Goal: Transaction & Acquisition: Purchase product/service

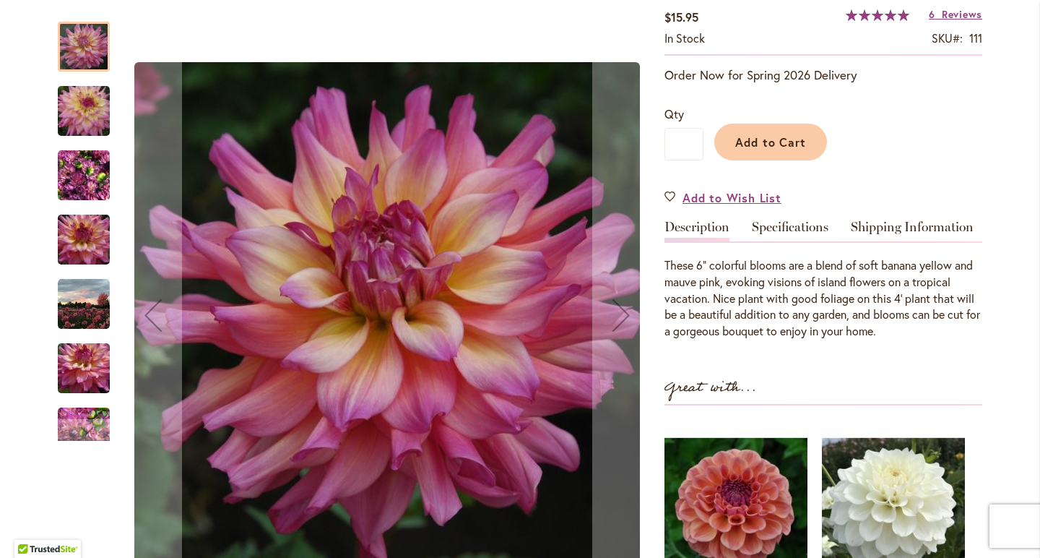
scroll to position [233, 0]
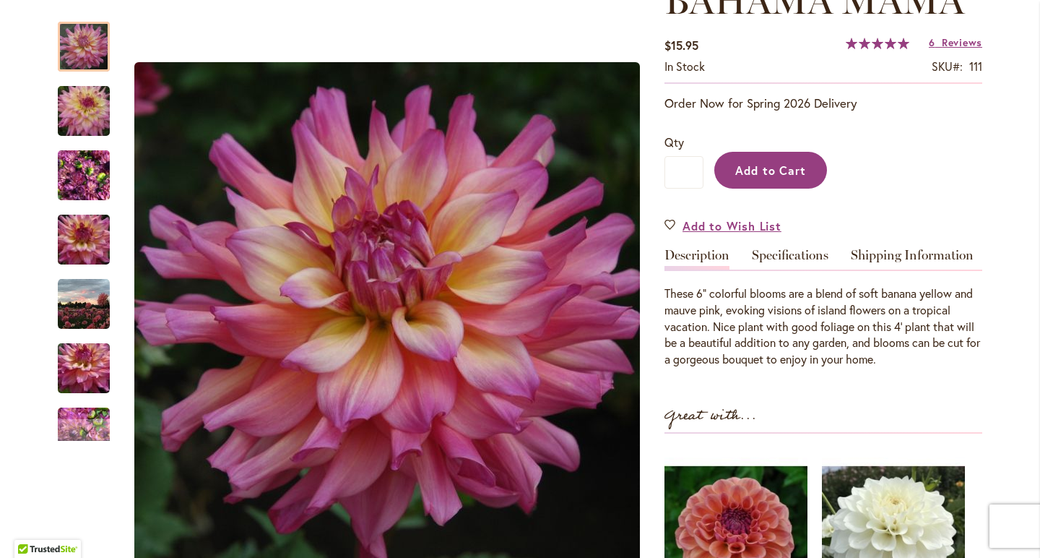
click at [783, 167] on span "Add to Cart" at bounding box center [771, 170] width 72 height 15
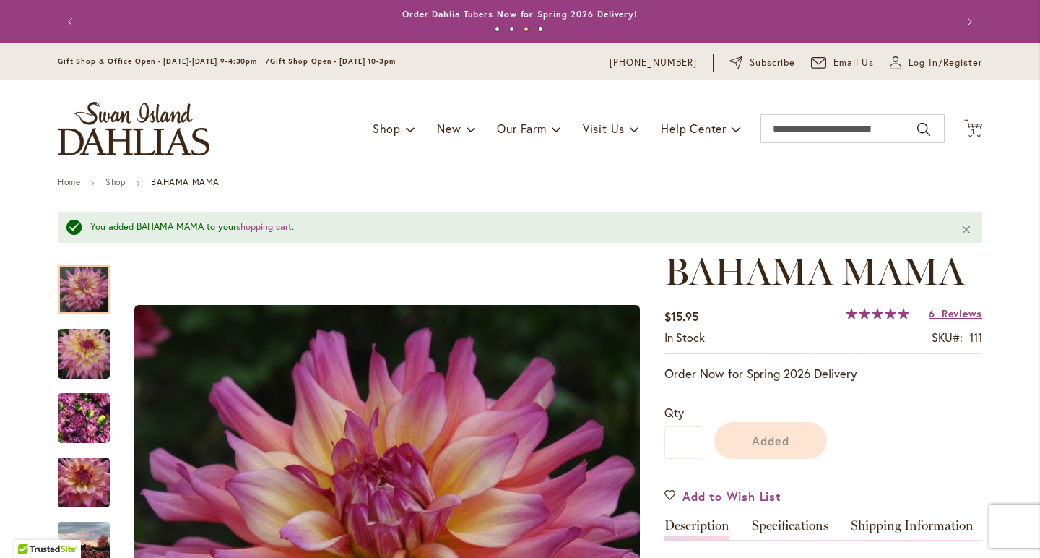
scroll to position [0, 0]
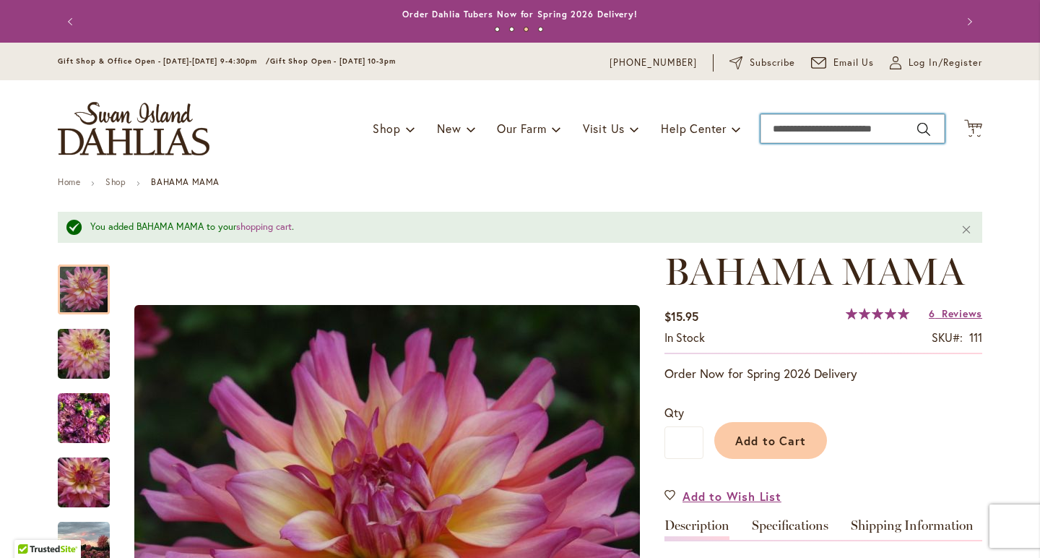
click at [833, 138] on input "Search" at bounding box center [853, 128] width 184 height 29
type input "**********"
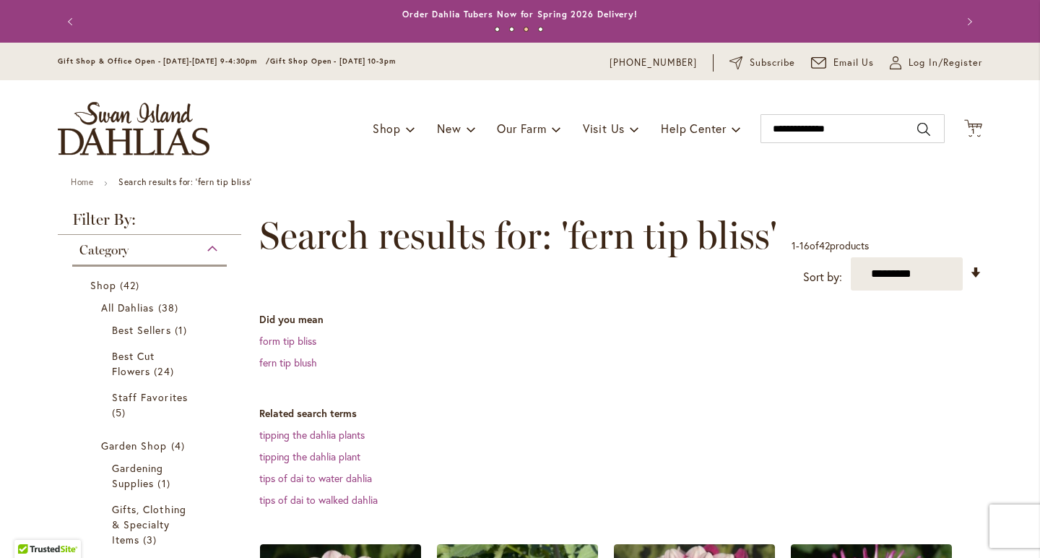
click at [299, 368] on dd "fern tip blush" at bounding box center [620, 362] width 723 height 14
click at [299, 361] on link "fern tip blush" at bounding box center [288, 362] width 58 height 14
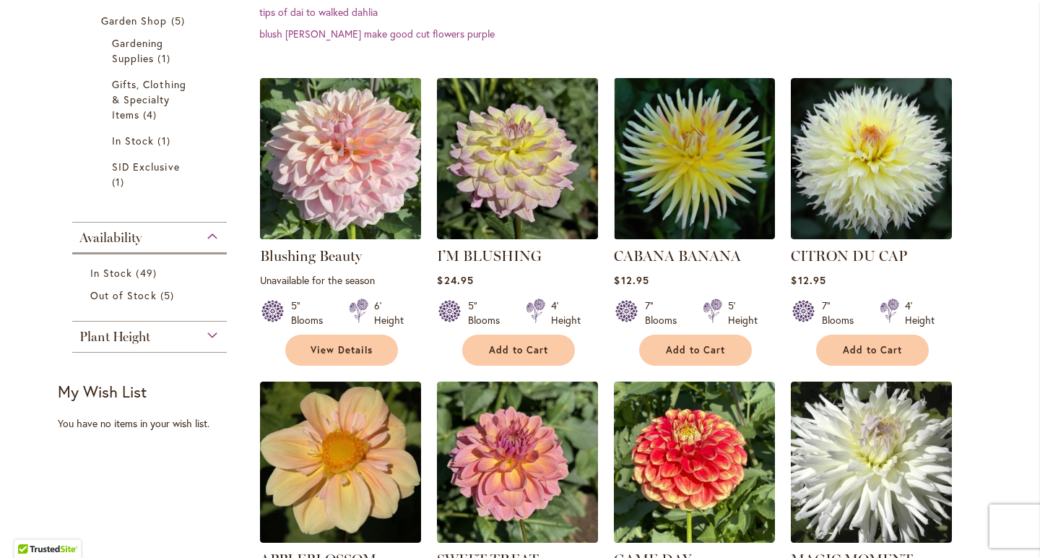
scroll to position [472, 0]
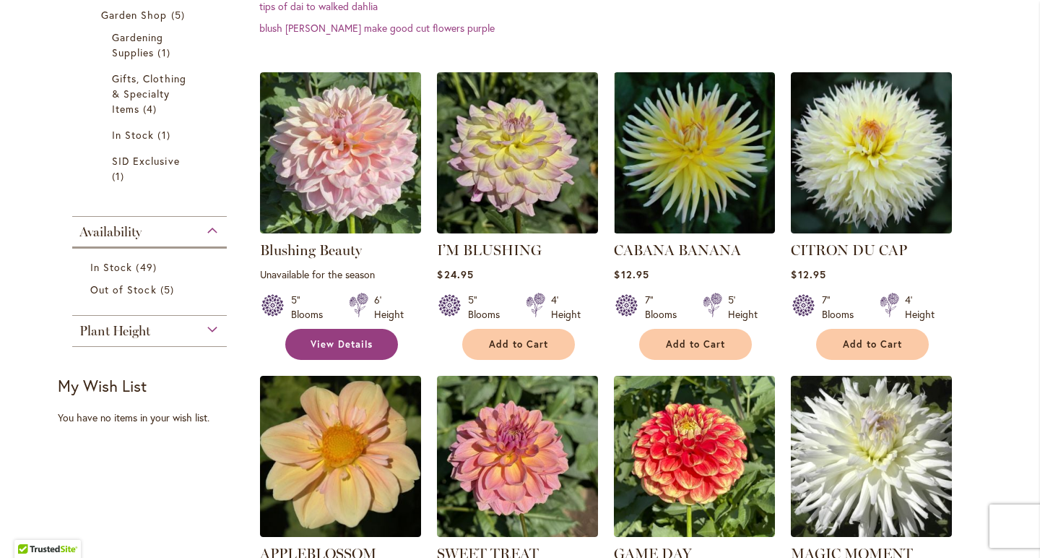
click at [356, 329] on link "View Details" at bounding box center [341, 344] width 113 height 31
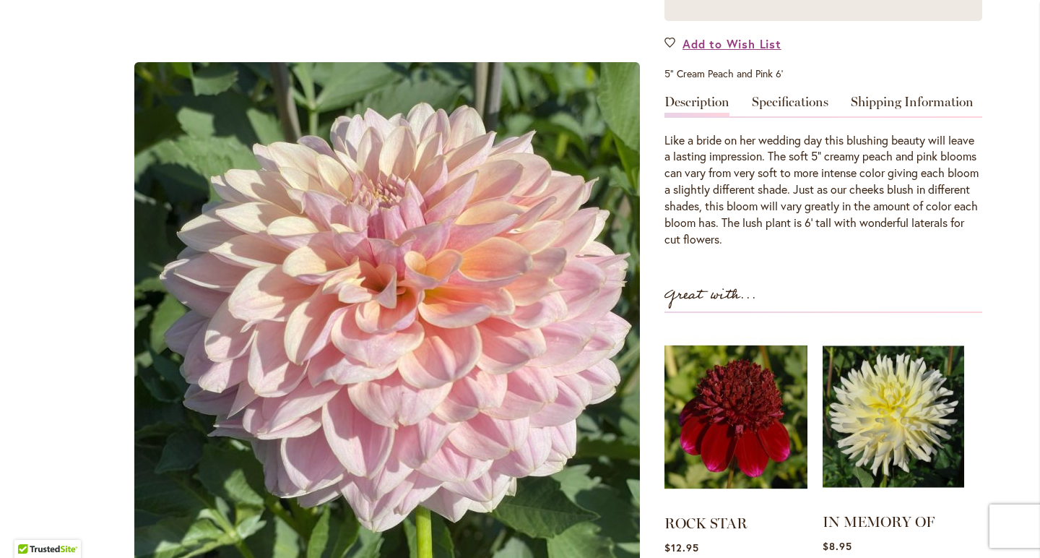
scroll to position [379, 0]
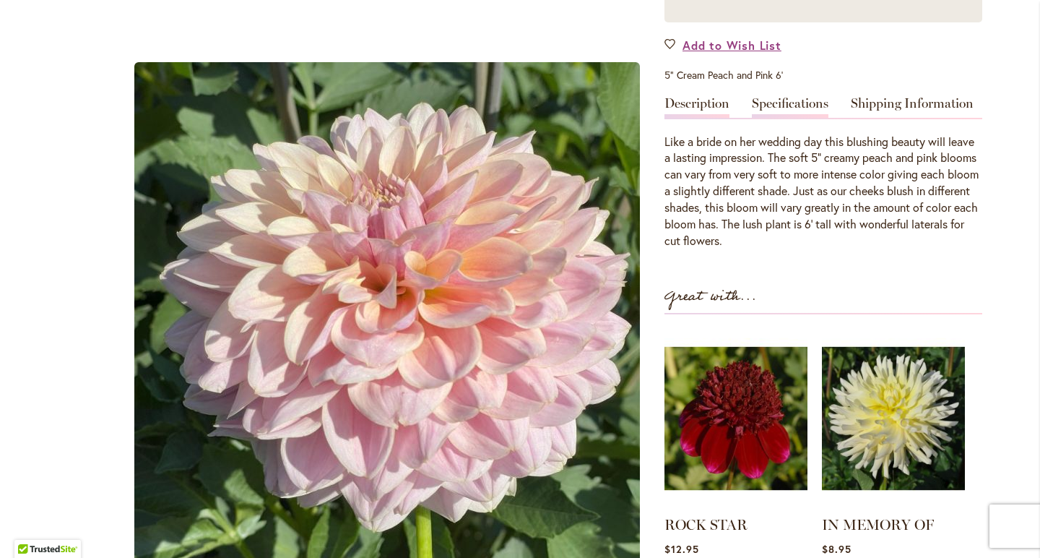
click at [811, 105] on link "Specifications" at bounding box center [790, 107] width 77 height 21
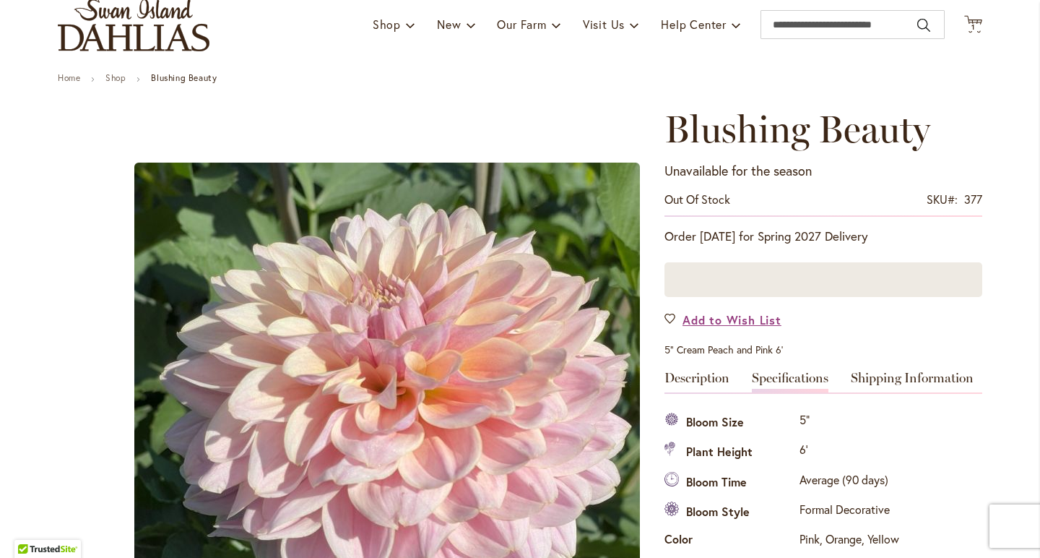
scroll to position [95, 0]
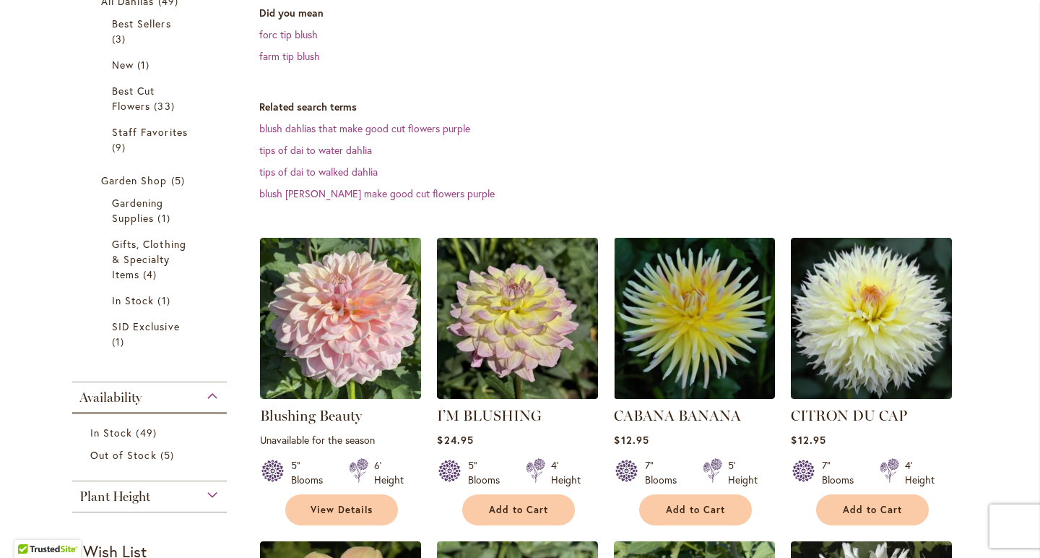
scroll to position [311, 0]
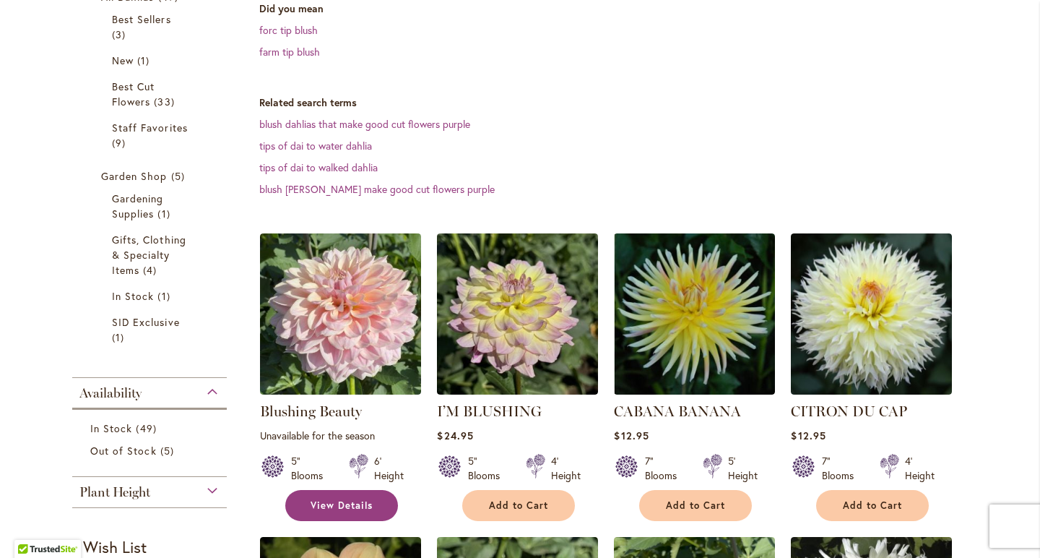
click at [348, 506] on span "View Details" at bounding box center [342, 505] width 62 height 12
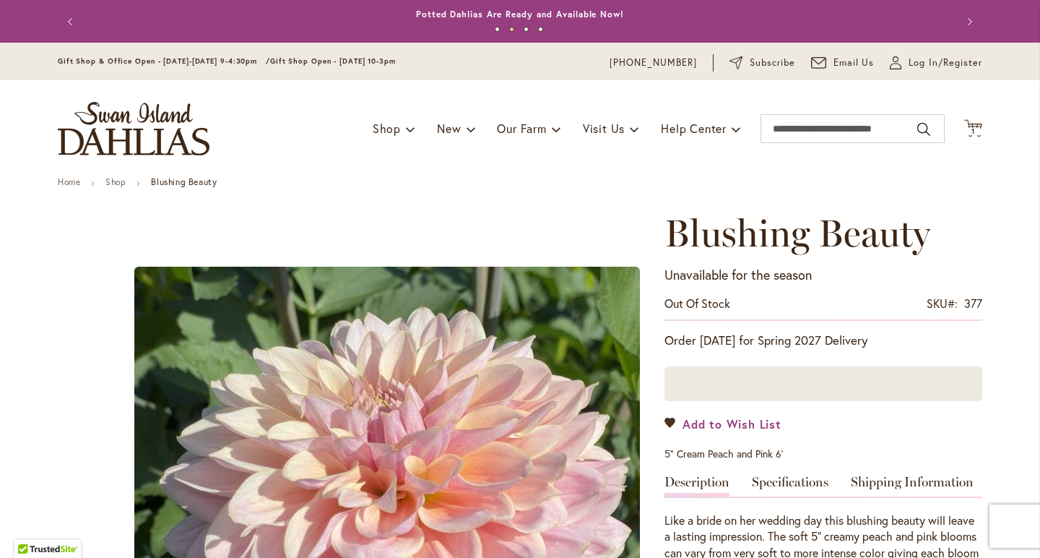
click at [756, 423] on span "Add to Wish List" at bounding box center [732, 423] width 99 height 17
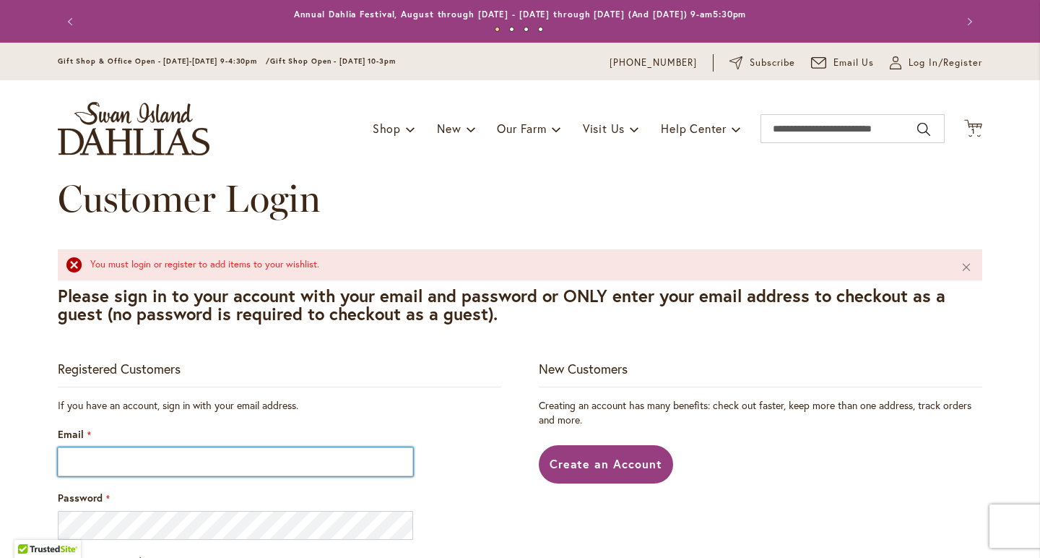
type input "**********"
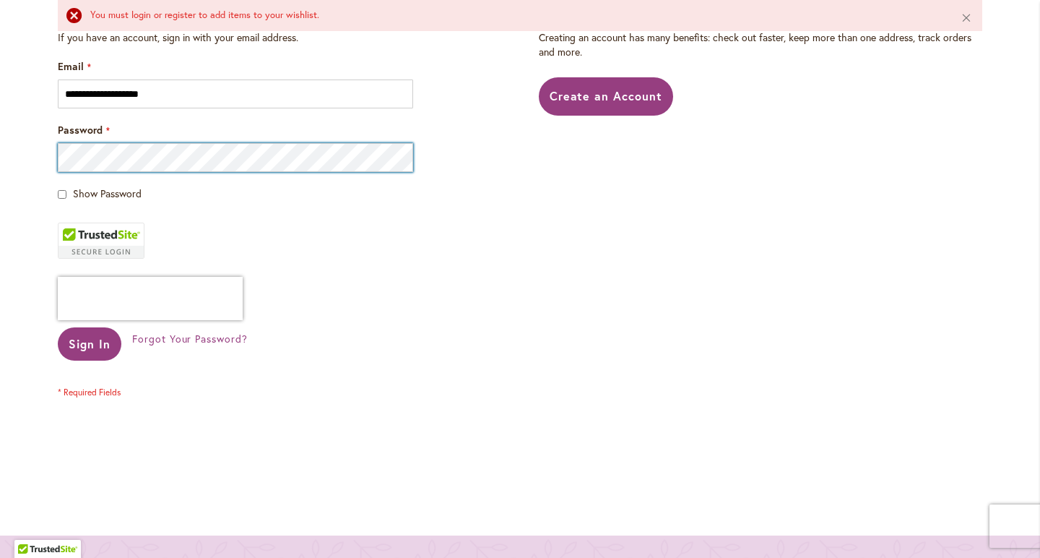
scroll to position [370, 0]
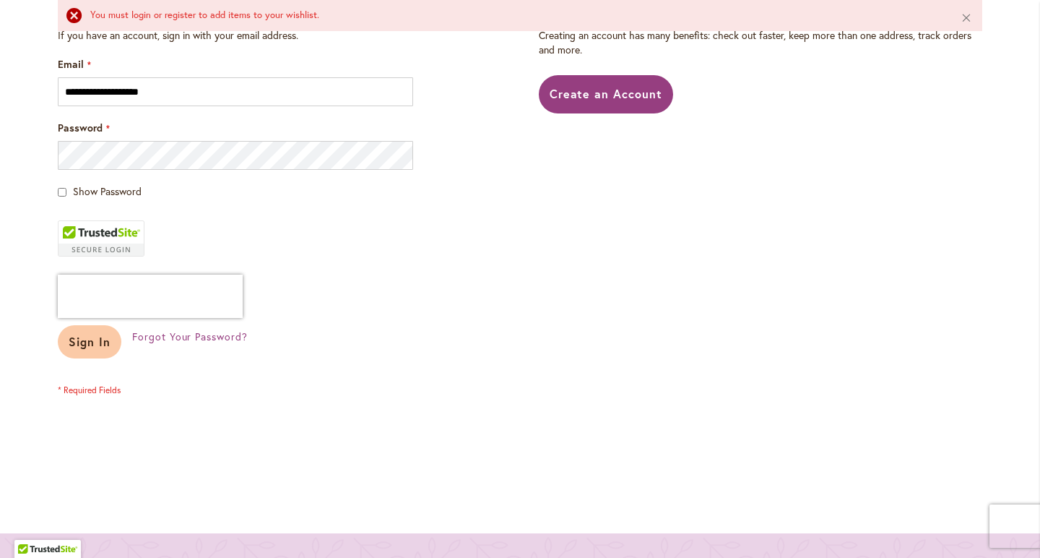
click at [105, 343] on span "Sign In" at bounding box center [90, 341] width 42 height 15
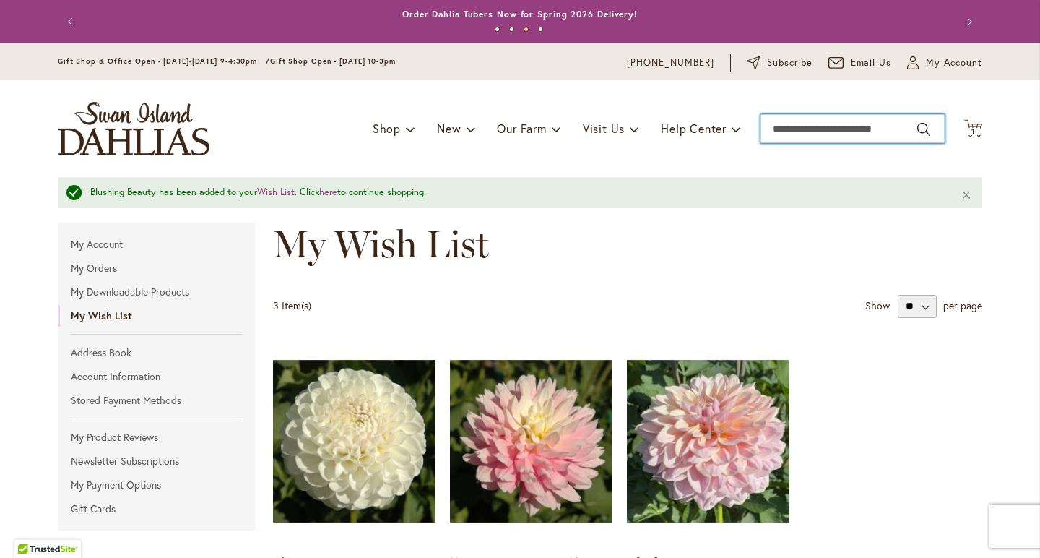
click at [860, 125] on input "Search" at bounding box center [853, 128] width 184 height 29
type input "********"
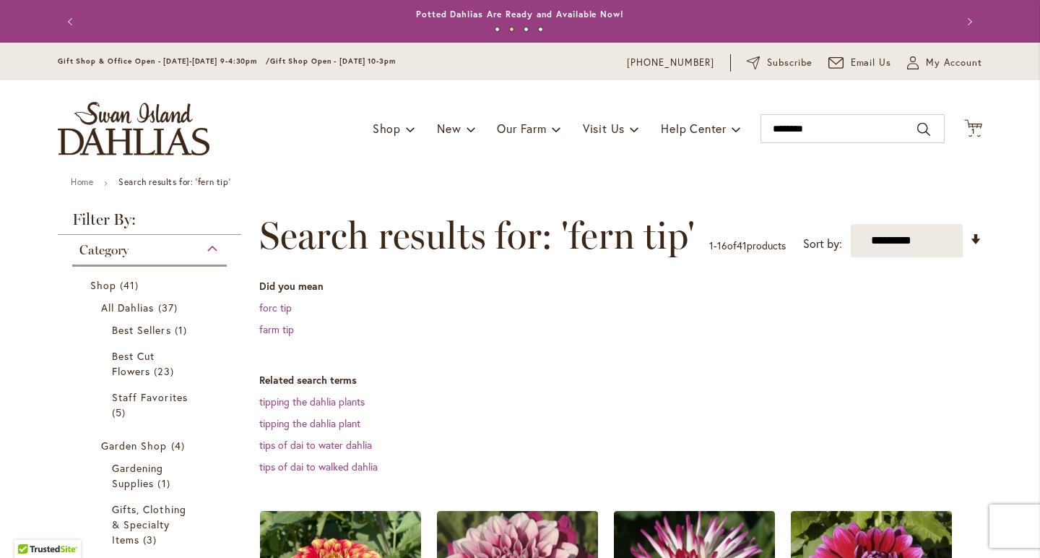
click at [826, 143] on div "Toggle Nav Shop Dahlia Tubers Collections Fresh Cut Dahlias Gardening Supplies …" at bounding box center [520, 128] width 954 height 97
click at [817, 131] on input "********" at bounding box center [853, 128] width 184 height 29
type input "*"
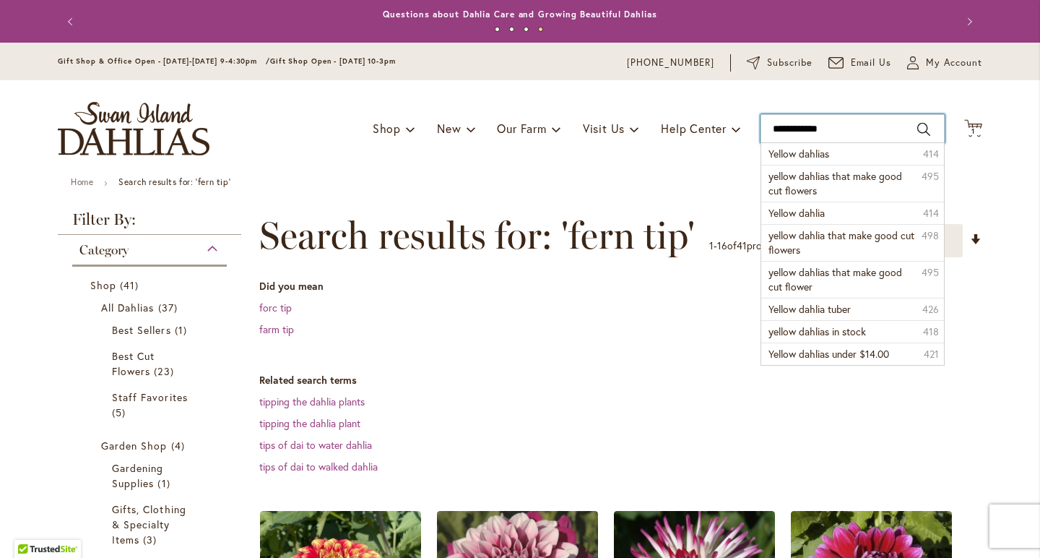
type input "**********"
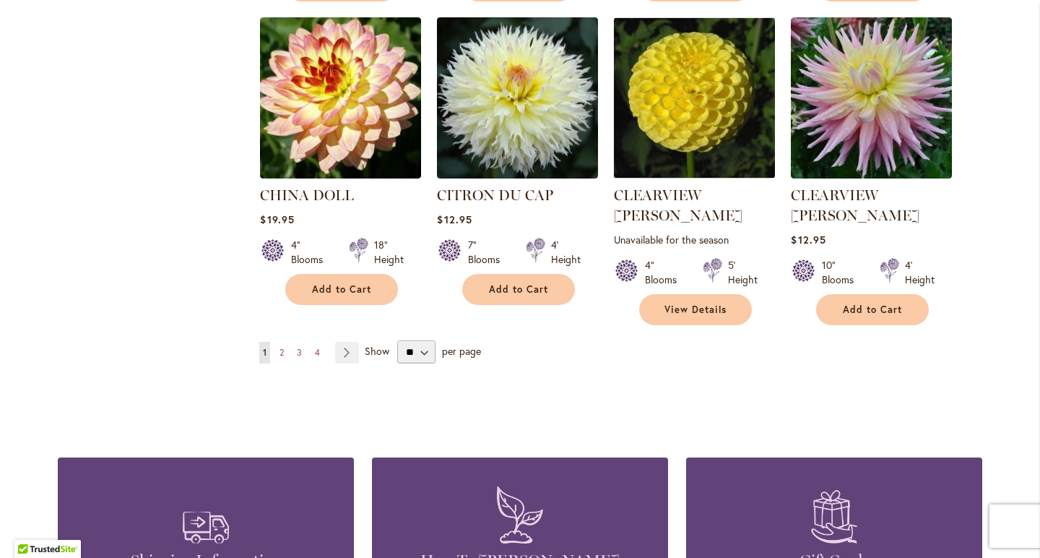
scroll to position [1230, 0]
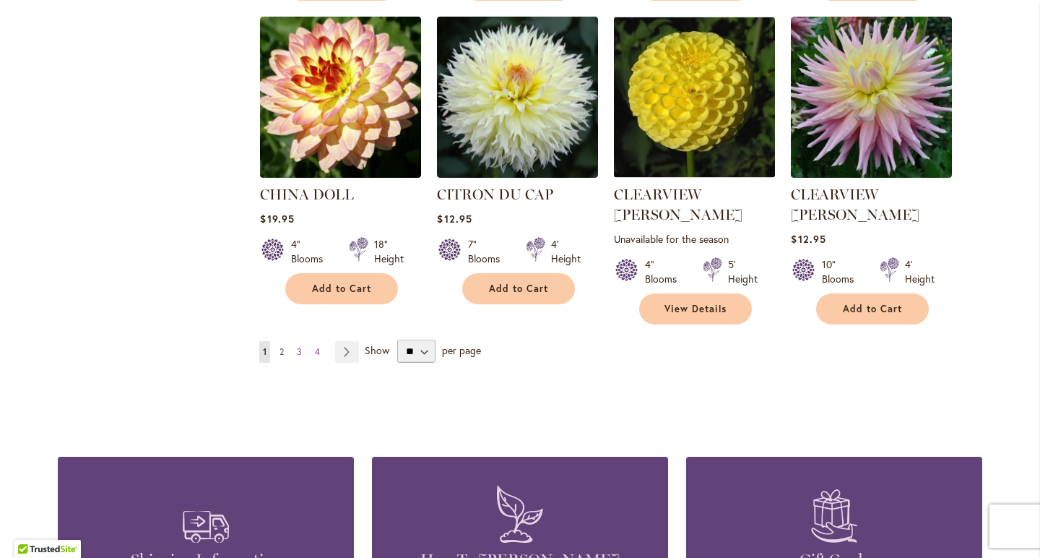
click at [282, 346] on span "2" at bounding box center [282, 351] width 4 height 11
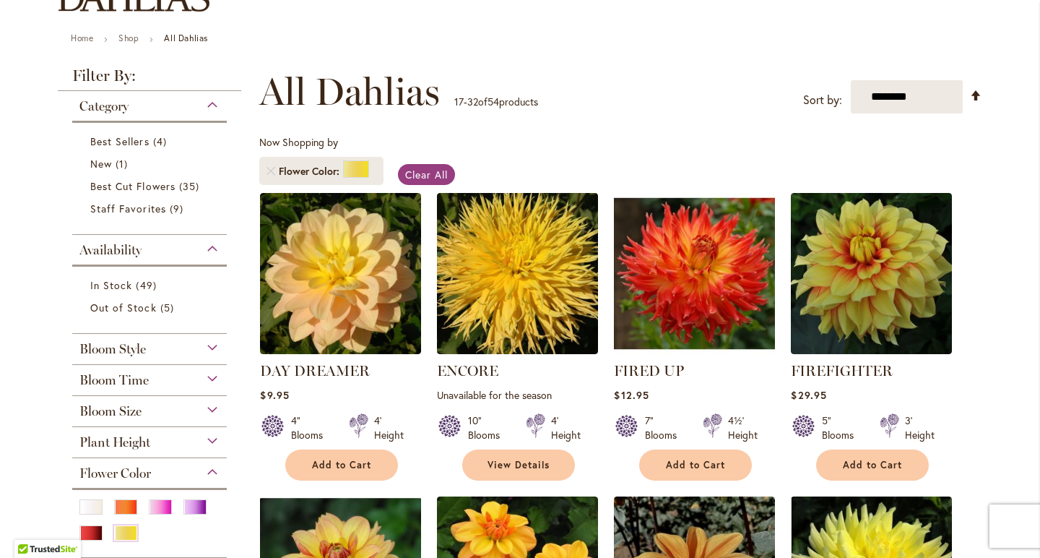
scroll to position [142, 0]
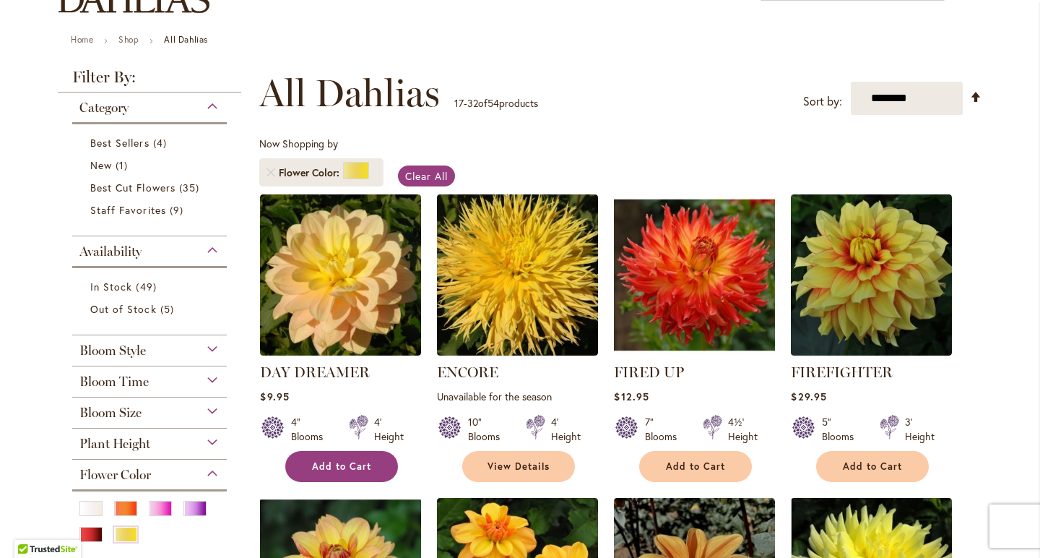
click at [350, 468] on span "Add to Cart" at bounding box center [341, 466] width 59 height 12
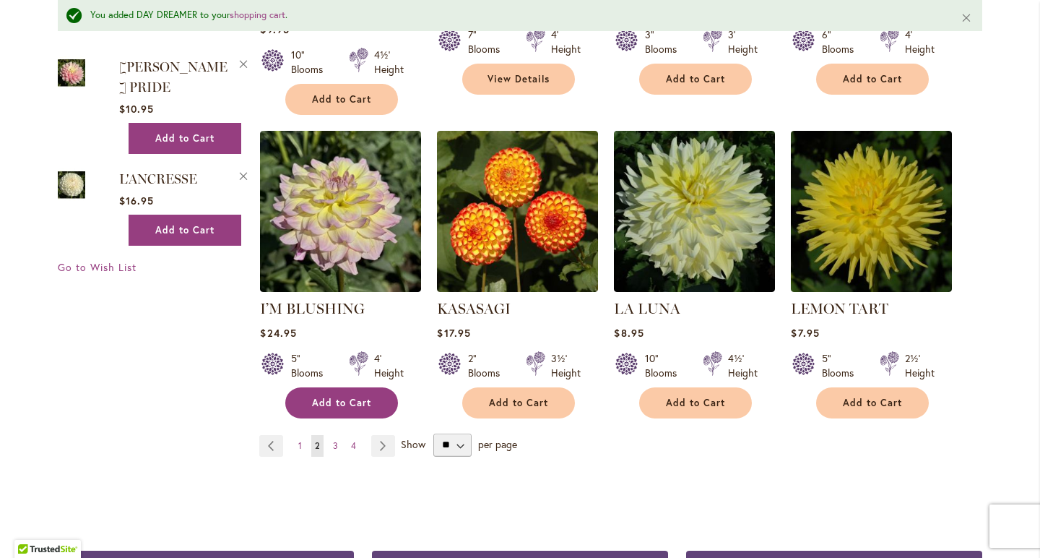
scroll to position [1180, 0]
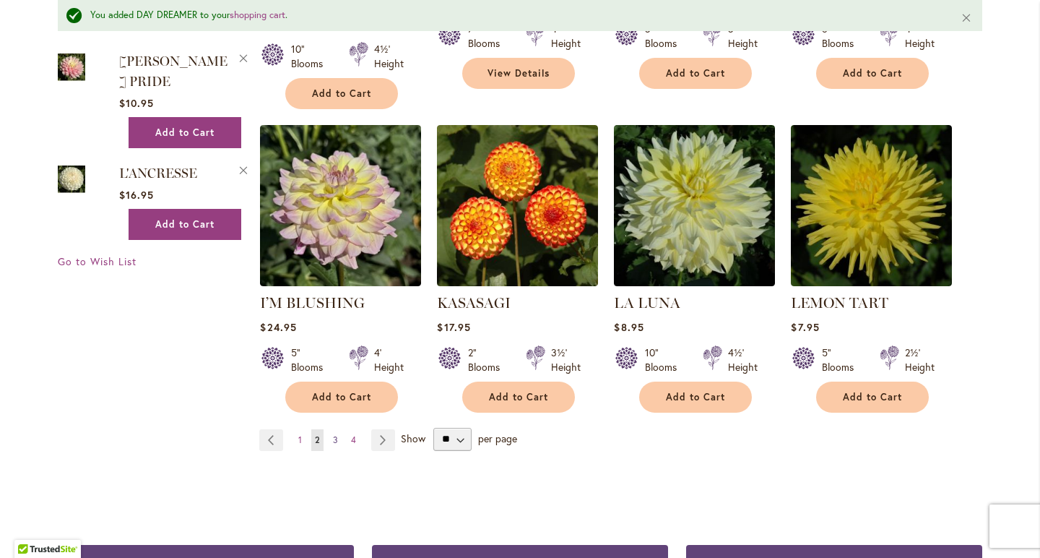
click at [340, 435] on link "Page 3" at bounding box center [335, 440] width 12 height 22
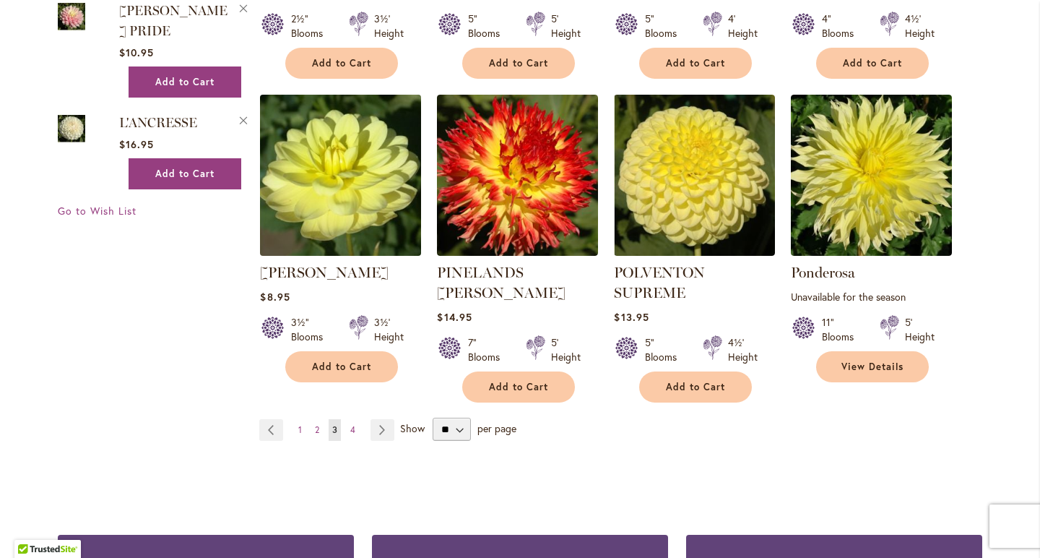
scroll to position [1193, 0]
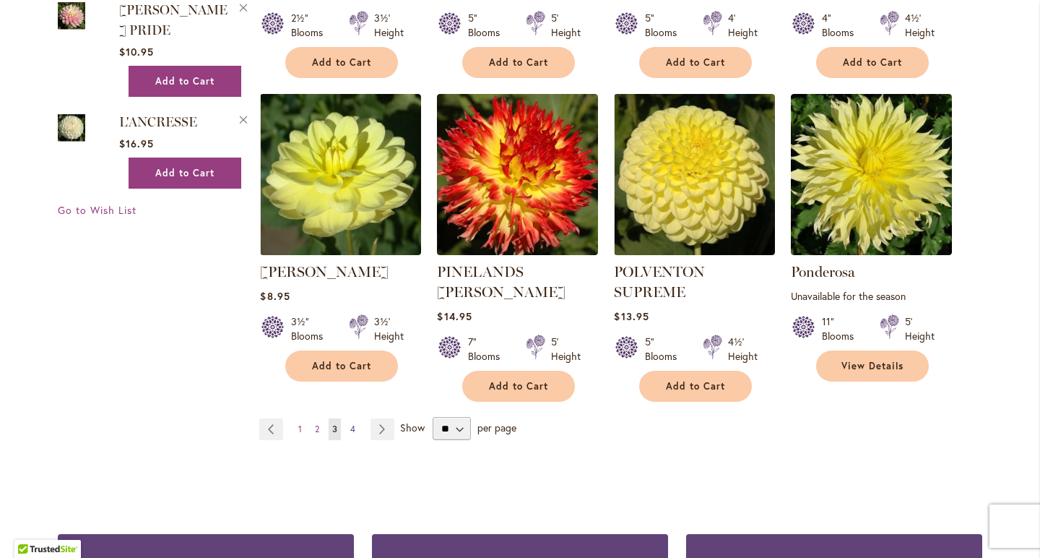
click at [355, 423] on span "4" at bounding box center [352, 428] width 5 height 11
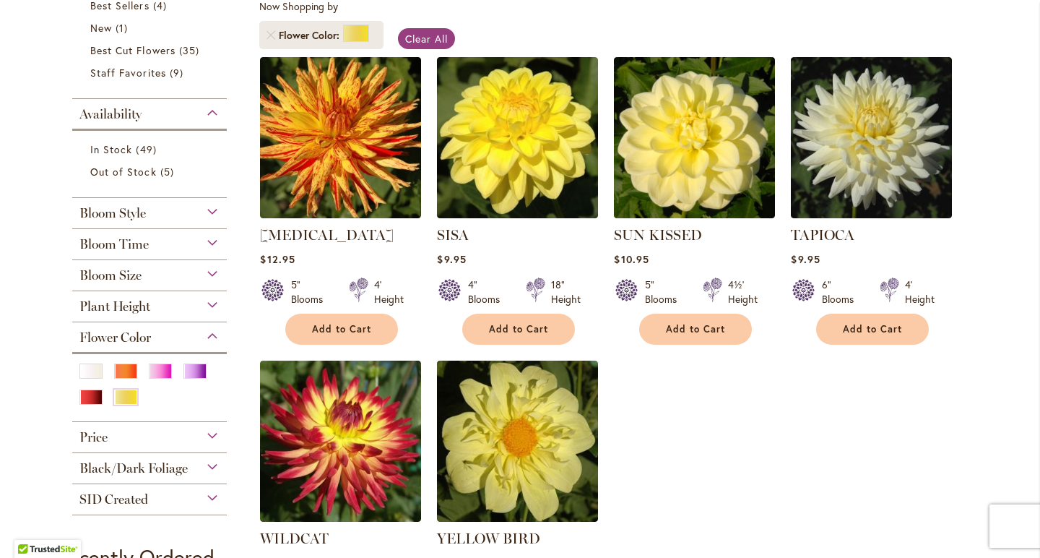
scroll to position [277, 0]
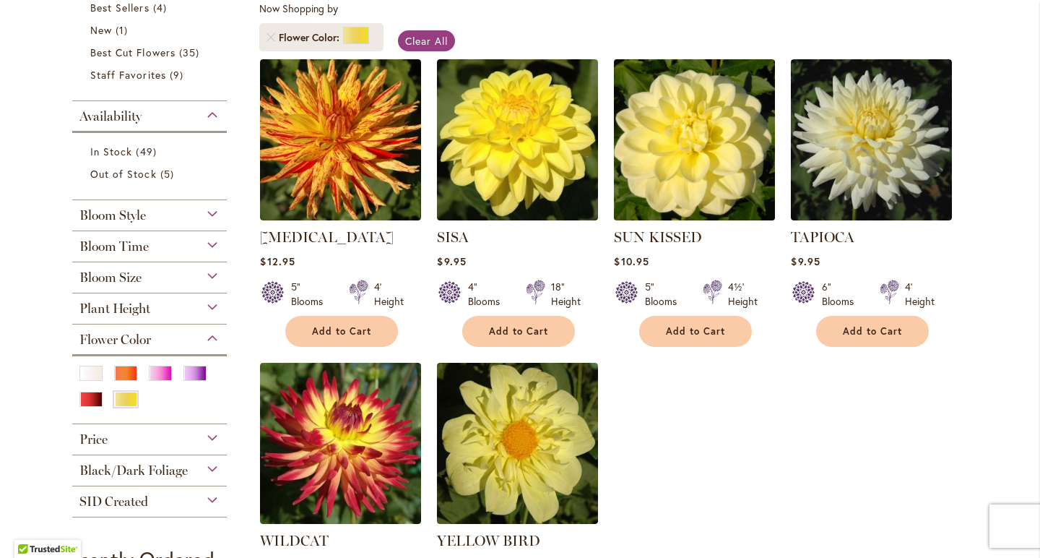
click at [732, 185] on img at bounding box center [694, 139] width 169 height 169
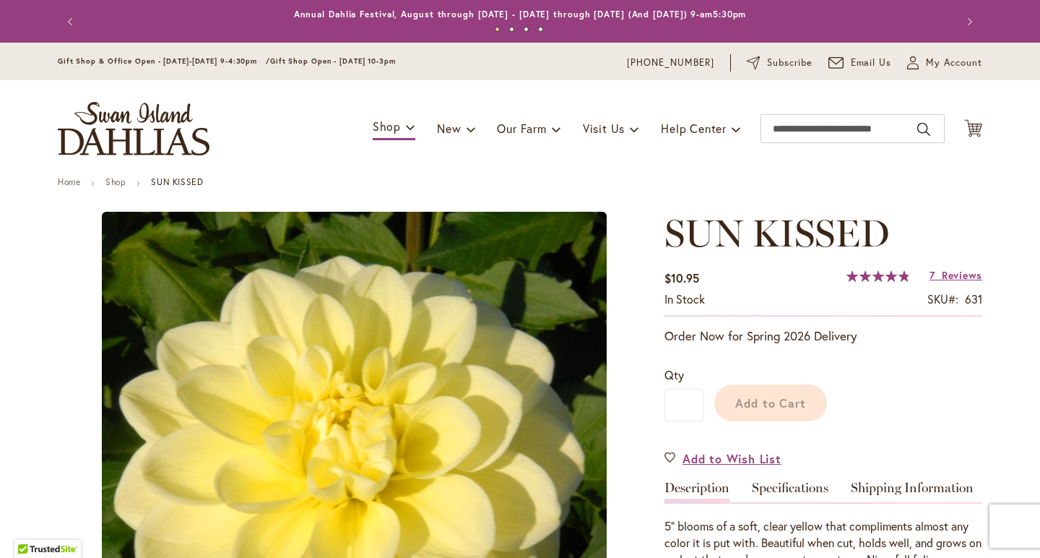
type input "****"
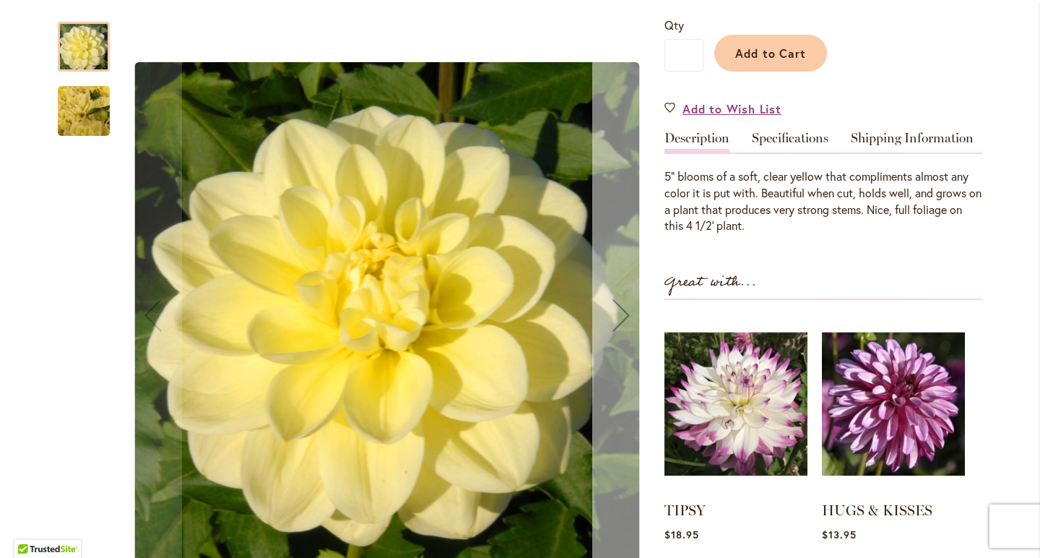
scroll to position [352, 0]
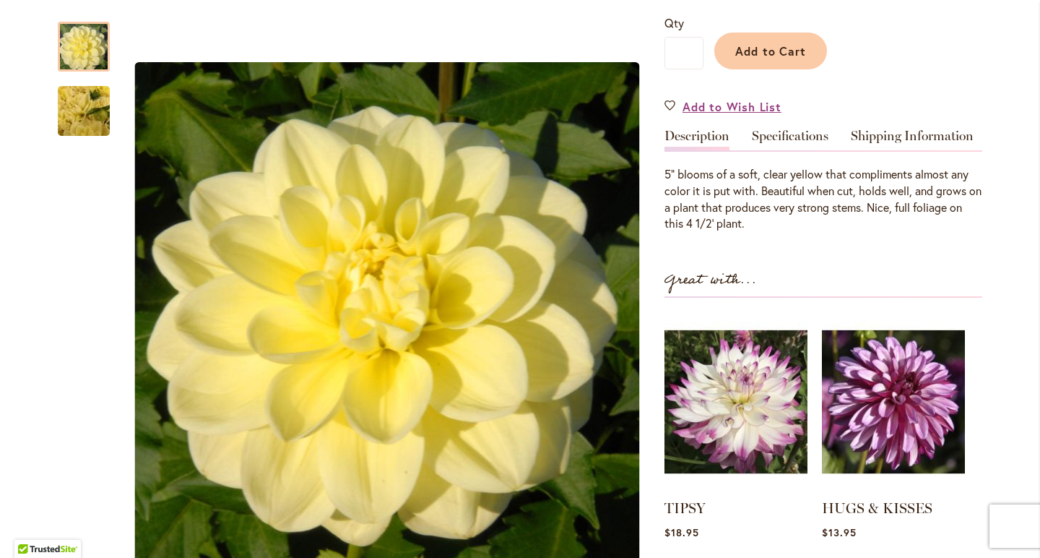
drag, startPoint x: 803, startPoint y: 142, endPoint x: 796, endPoint y: 124, distance: 19.9
click at [796, 124] on div "SUN KISSED $10.95 In stock SKU 631 Rating: 97 % of 100 7 Reviews Add Your Revie…" at bounding box center [824, 258] width 318 height 797
click at [795, 132] on link "Specifications" at bounding box center [790, 139] width 77 height 21
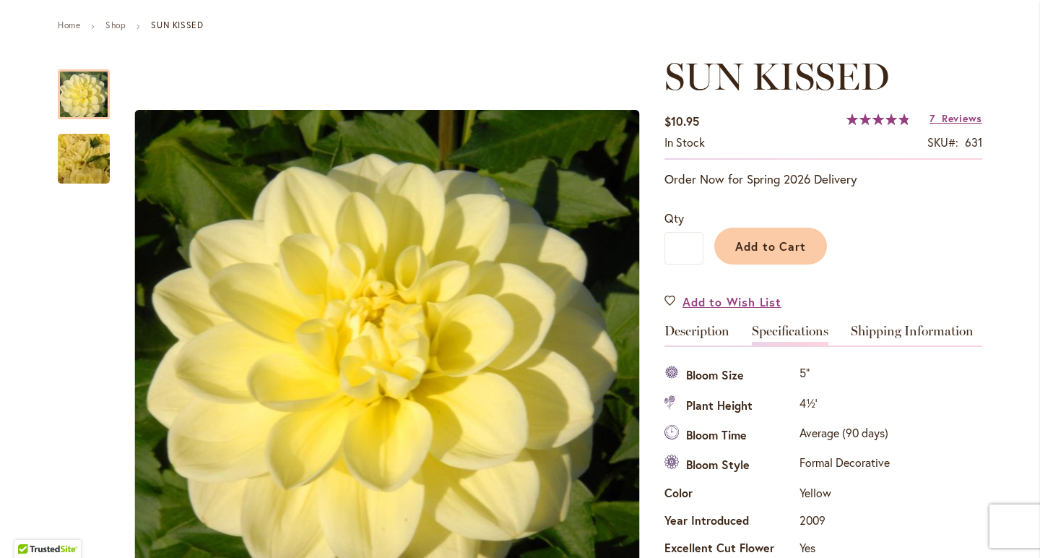
scroll to position [156, 0]
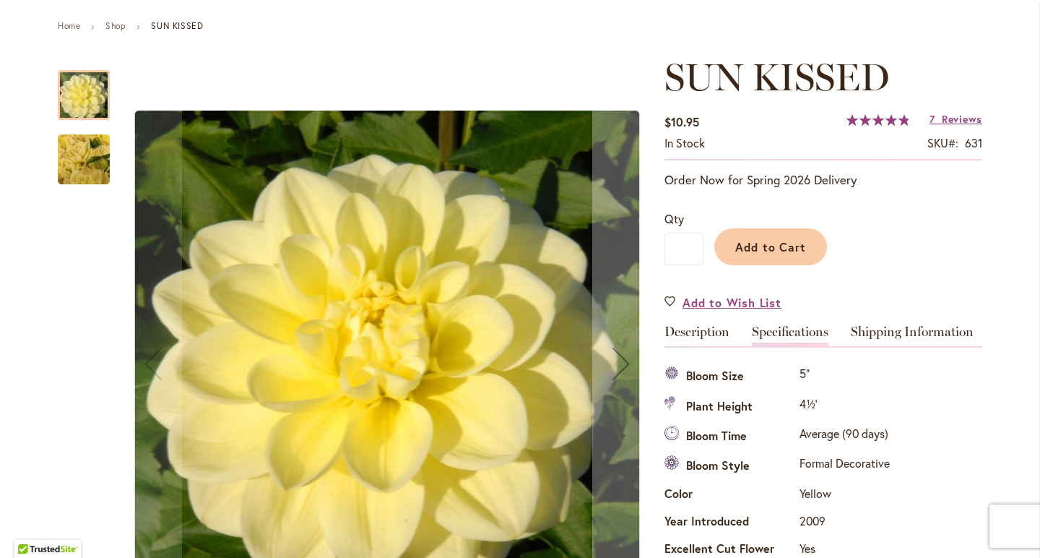
click at [77, 166] on img "SUN KISSED" at bounding box center [84, 160] width 104 height 78
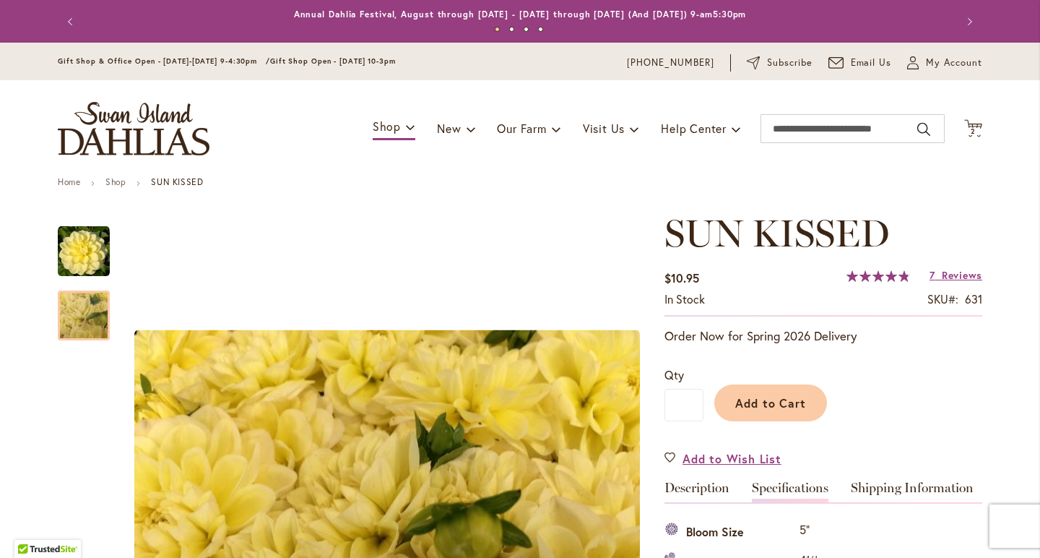
scroll to position [0, 0]
click at [846, 127] on input "Search" at bounding box center [853, 128] width 184 height 29
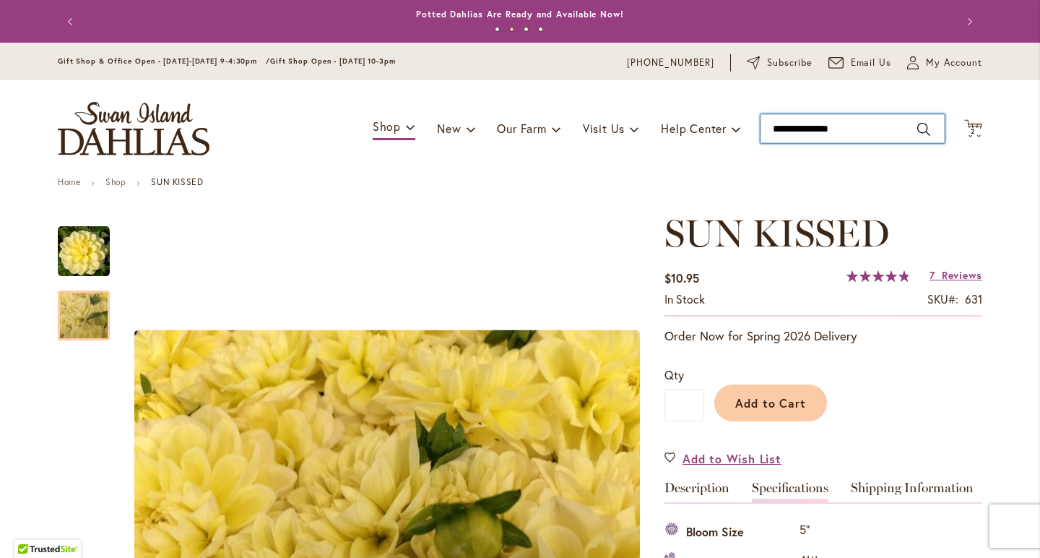
type input "**********"
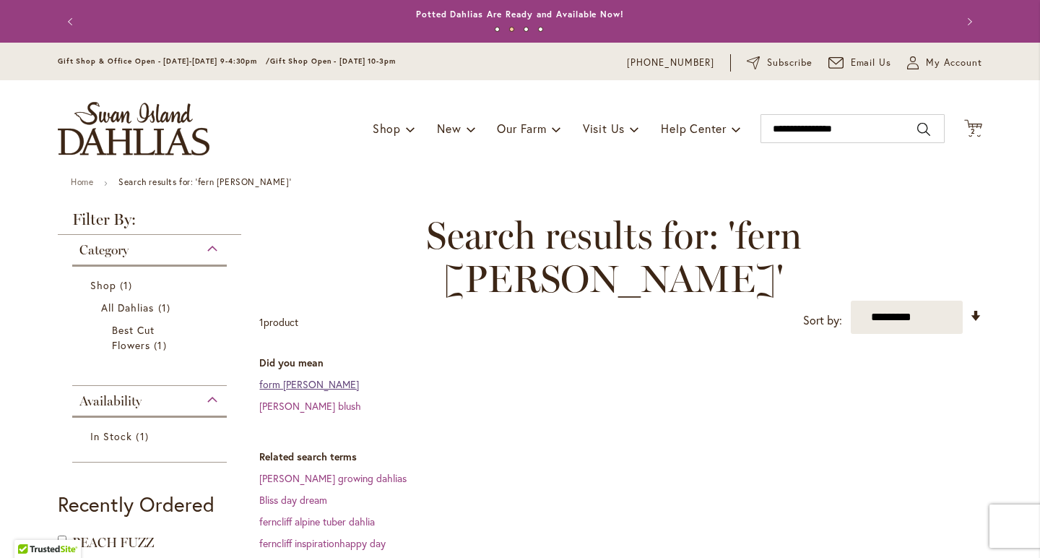
click at [291, 377] on link "form cliff bliss" at bounding box center [309, 384] width 100 height 14
